Goal: Navigation & Orientation: Find specific page/section

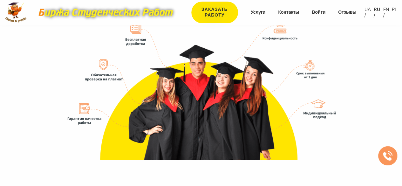
scroll to position [667, 0]
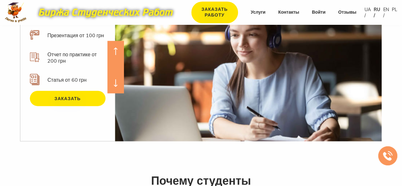
click at [114, 47] on icon at bounding box center [116, 51] width 4 height 8
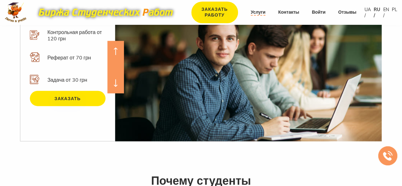
click at [258, 13] on link "Услуги" at bounding box center [258, 12] width 15 height 6
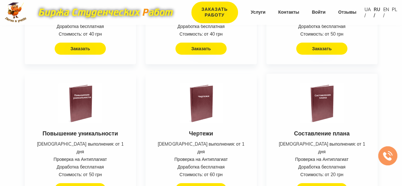
scroll to position [1168, 0]
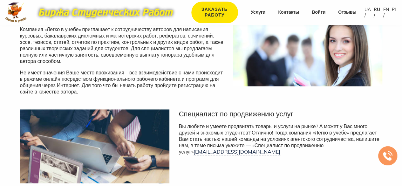
scroll to position [80, 0]
